Goal: Check status: Check status

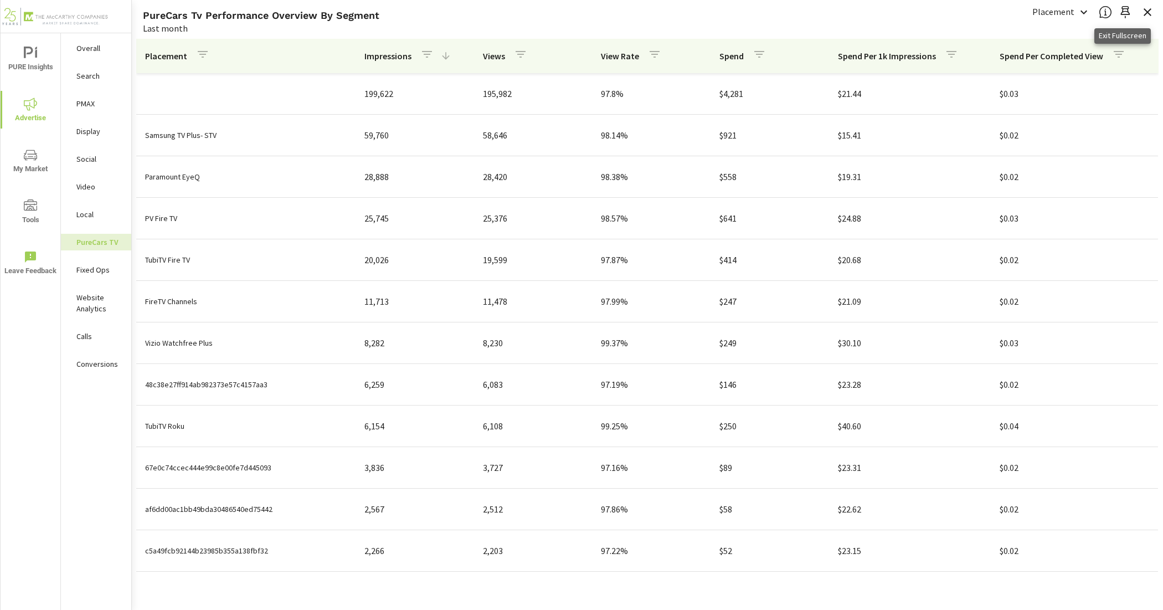
click at [1146, 12] on icon "button" at bounding box center [1147, 12] width 13 height 13
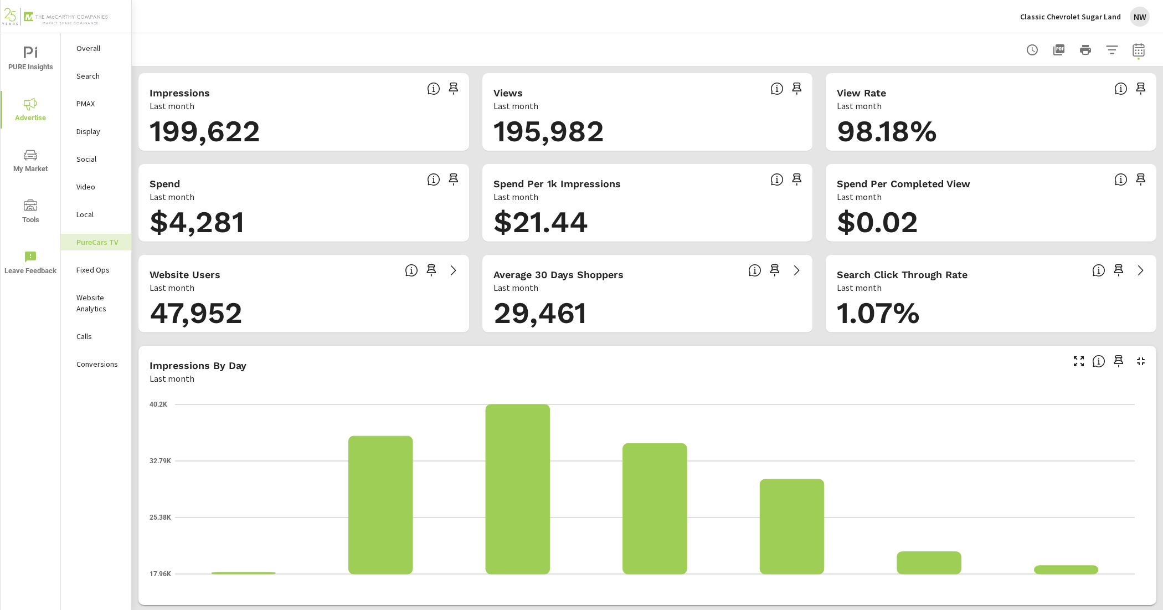
click at [1086, 4] on button "Classic Chevrolet Sugar Land NW" at bounding box center [1085, 16] width 138 height 33
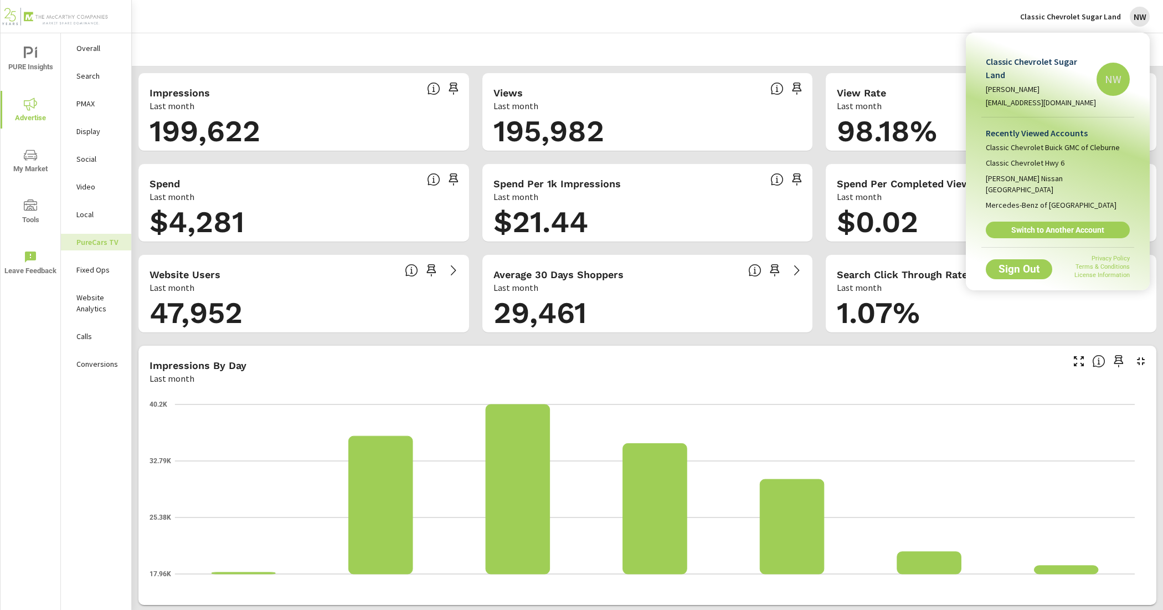
drag, startPoint x: 1077, startPoint y: 206, endPoint x: 809, endPoint y: 177, distance: 270.1
click at [1077, 225] on span "Switch to Another Account" at bounding box center [1058, 230] width 132 height 10
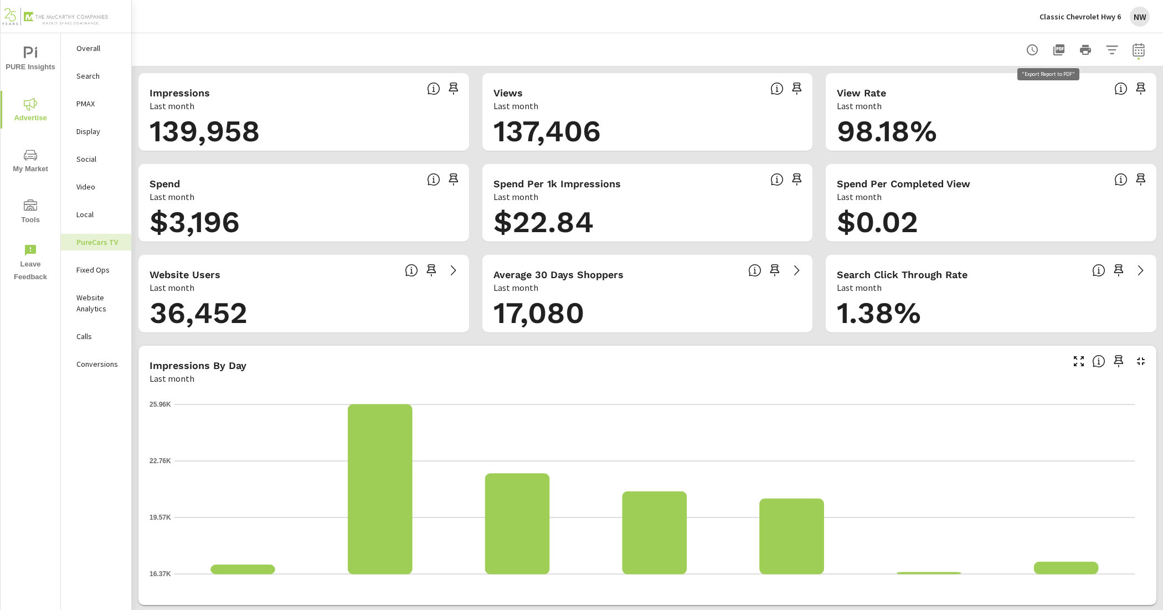
click at [1053, 50] on icon "button" at bounding box center [1058, 49] width 11 height 11
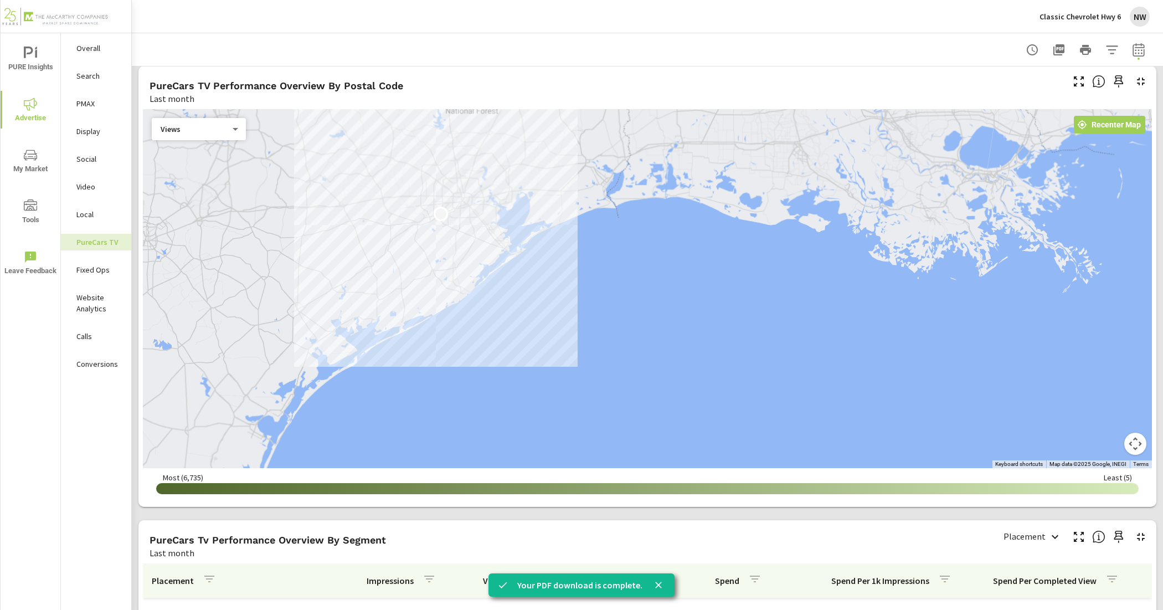
scroll to position [1038, 0]
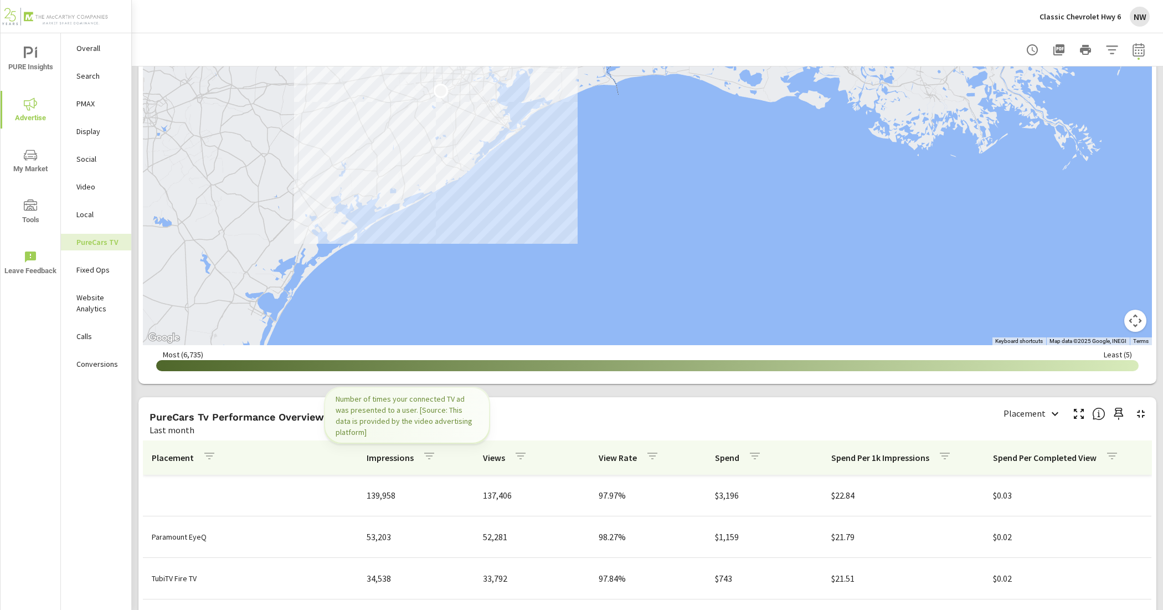
click at [392, 457] on p "Impressions" at bounding box center [390, 457] width 47 height 11
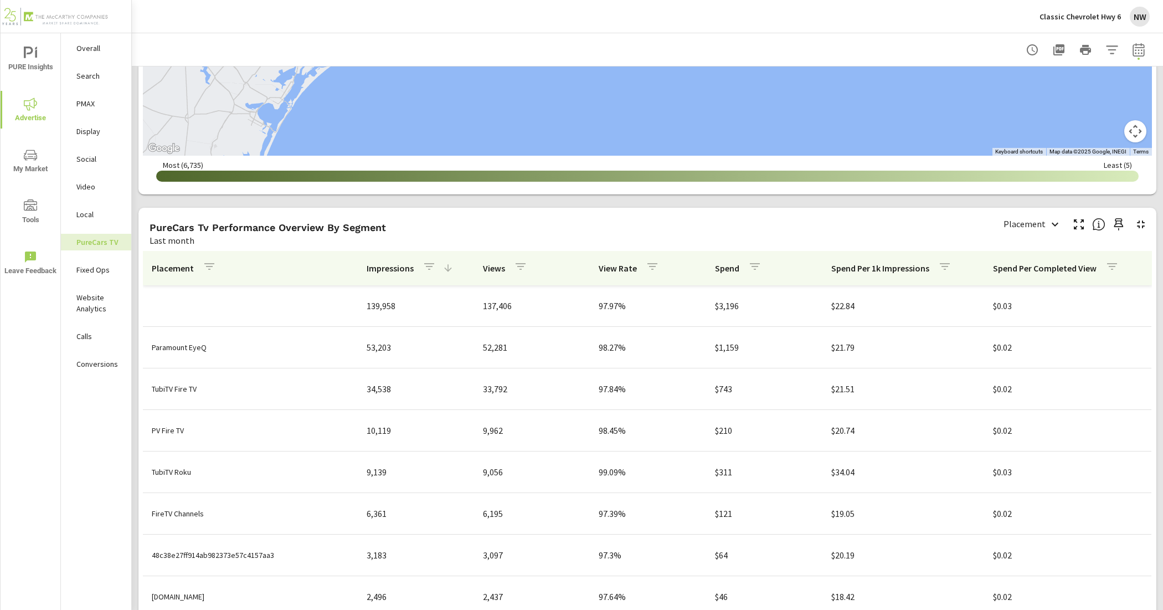
scroll to position [1363, 0]
